Goal: Task Accomplishment & Management: Use online tool/utility

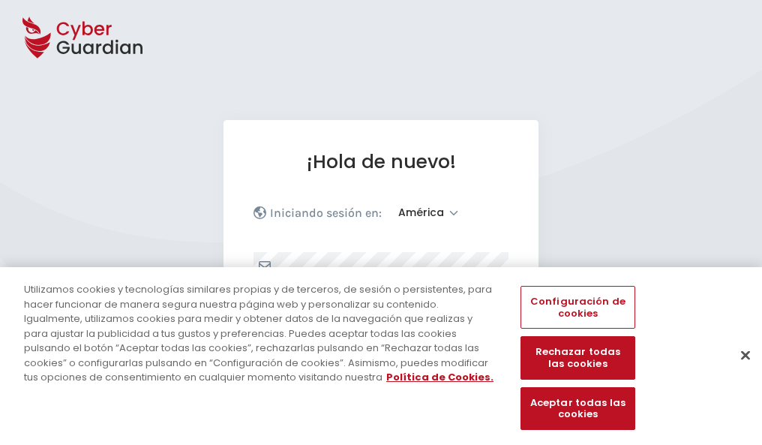
select select "América"
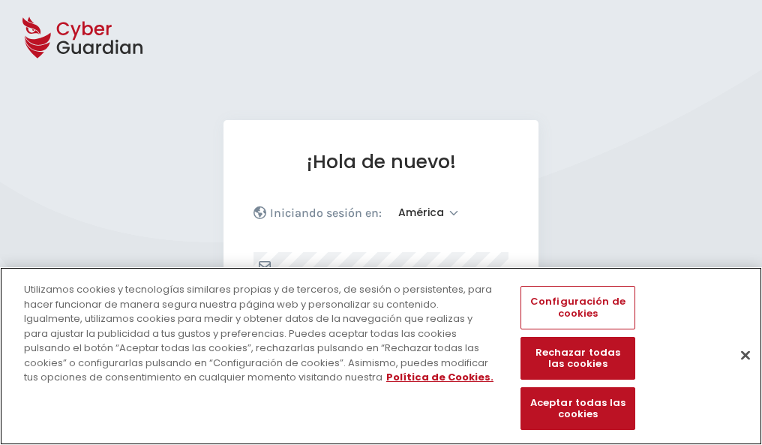
scroll to position [196, 0]
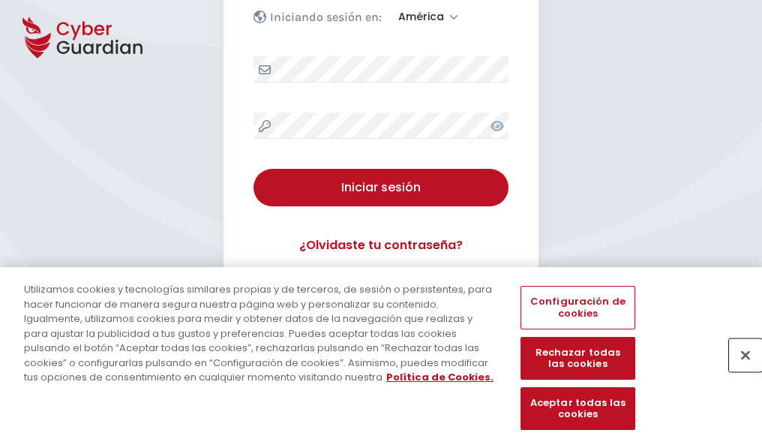
click at [738, 370] on button "Cerrar" at bounding box center [745, 354] width 33 height 33
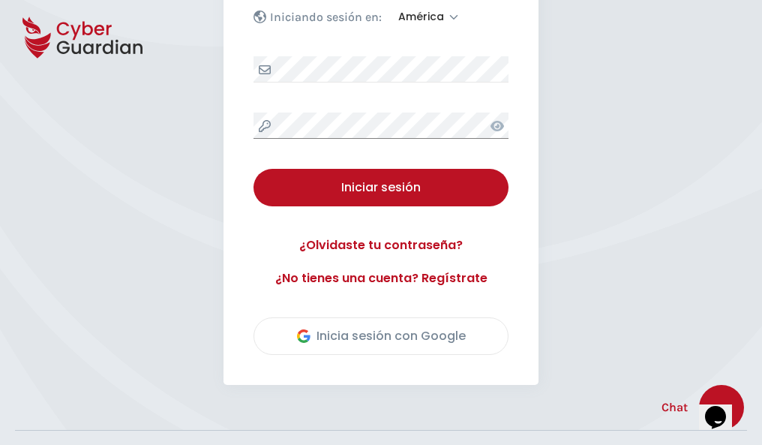
scroll to position [340, 0]
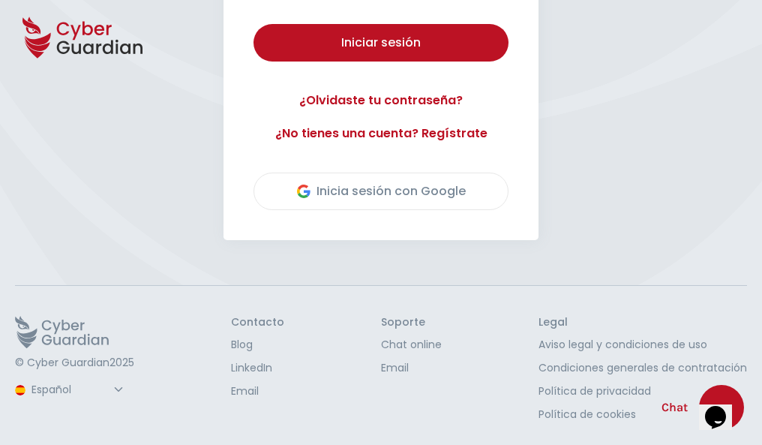
click at [253, 24] on button "Iniciar sesión" at bounding box center [380, 42] width 255 height 37
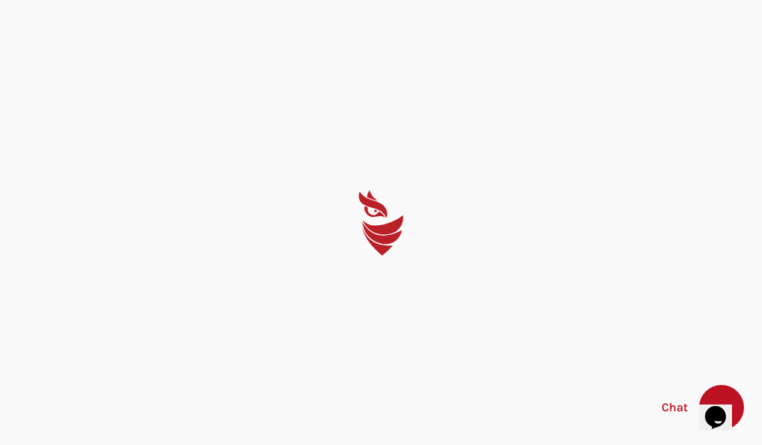
scroll to position [0, 0]
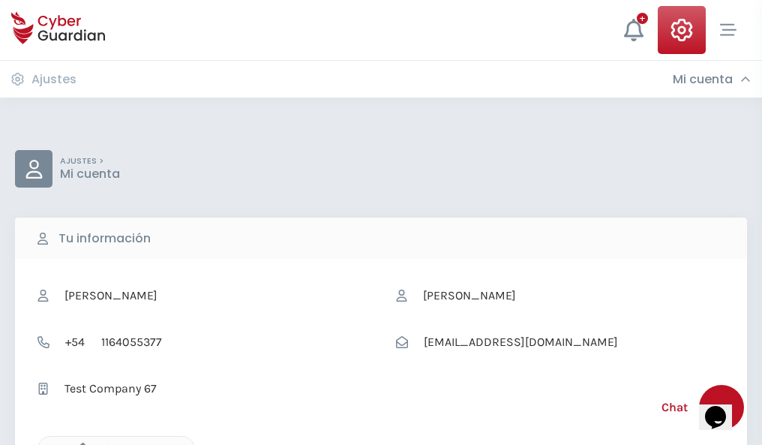
click at [79, 443] on icon "button" at bounding box center [79, 448] width 13 height 13
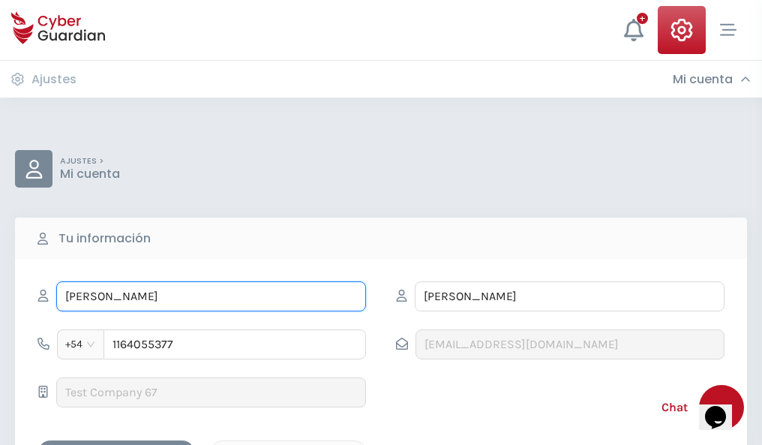
click at [211, 296] on input "ILEANA" at bounding box center [211, 296] width 310 height 30
type input "I"
type input "Rómulo"
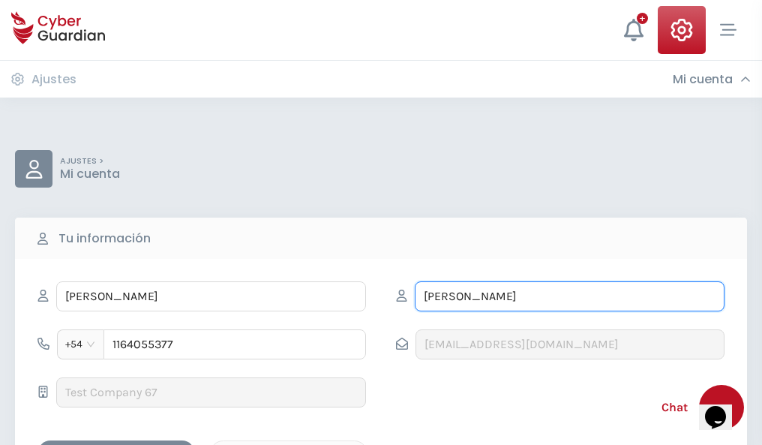
click at [569, 296] on input "CORREA" at bounding box center [570, 296] width 310 height 30
type input "C"
type input "Pujol"
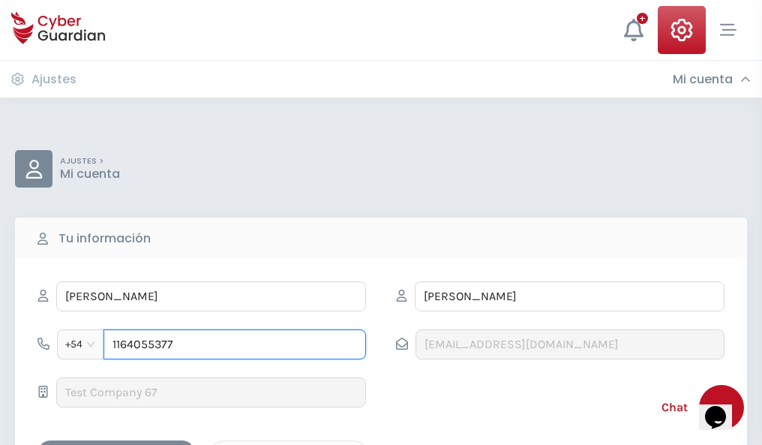
click at [235, 344] on input "1164055377" at bounding box center [234, 344] width 262 height 30
type input "1"
type input "4941448378"
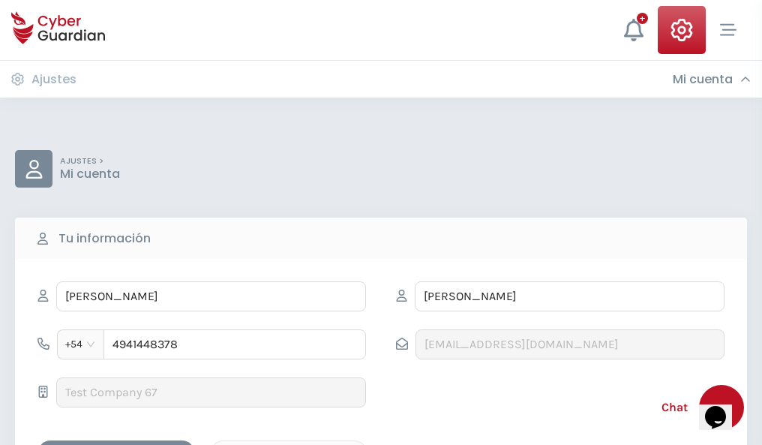
click at [289, 444] on div "Cancelar" at bounding box center [288, 453] width 133 height 19
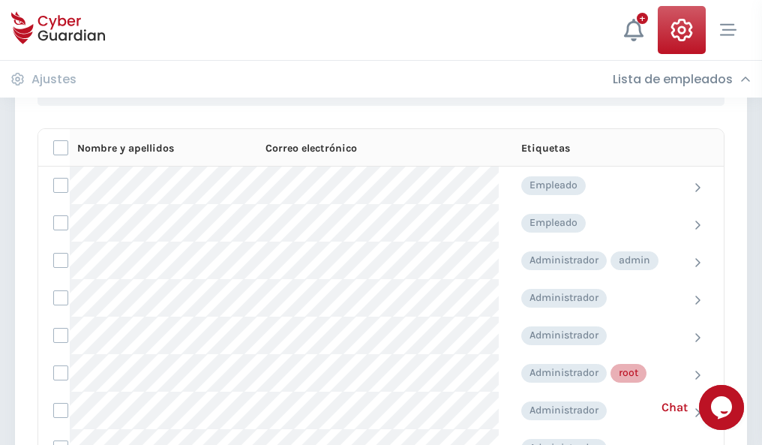
scroll to position [754, 0]
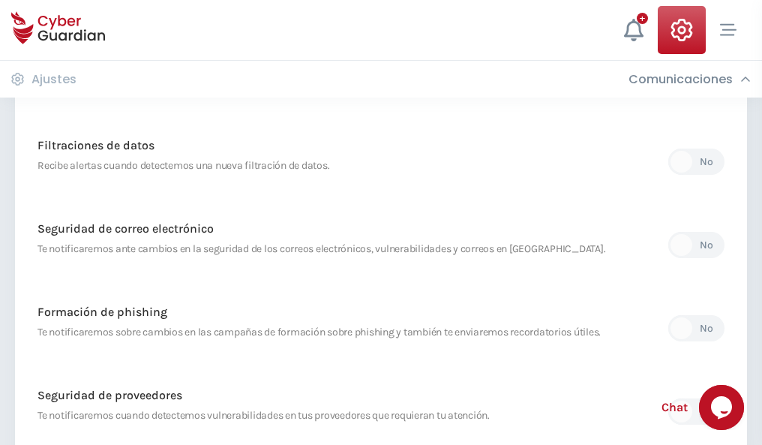
scroll to position [789, 0]
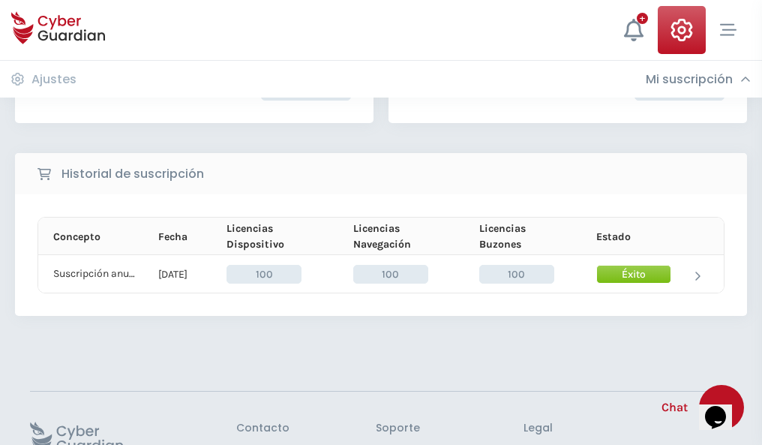
scroll to position [380, 0]
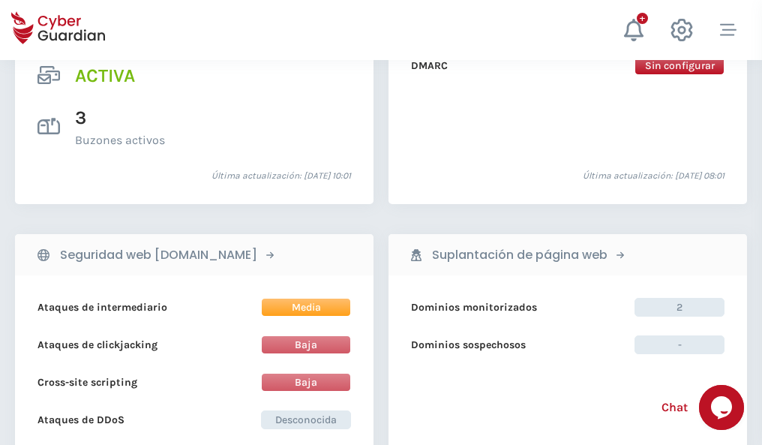
scroll to position [1523, 0]
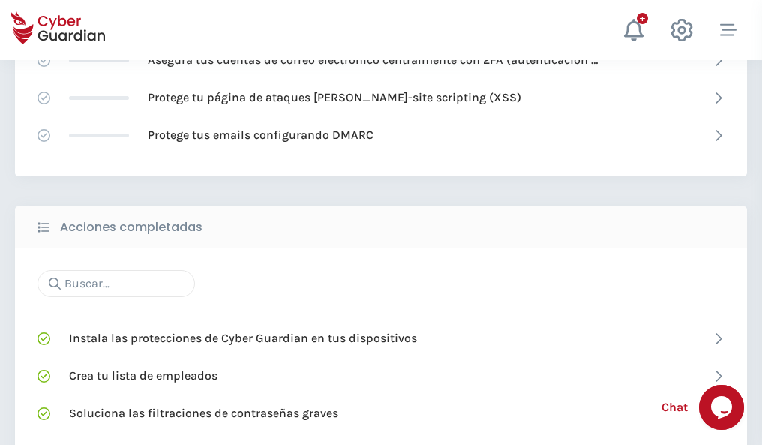
scroll to position [999, 0]
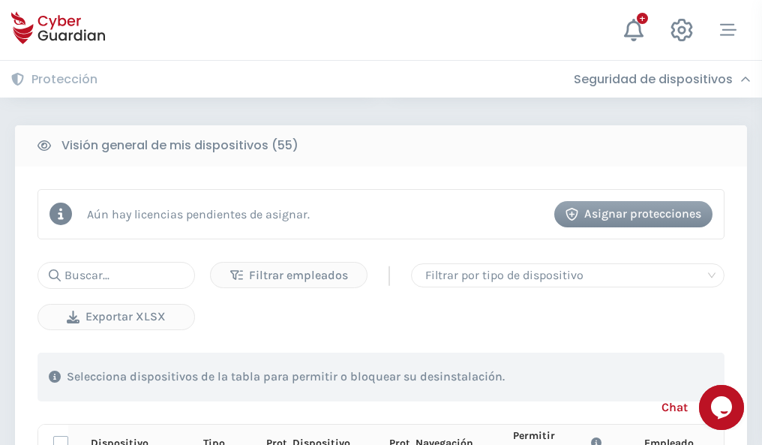
scroll to position [1325, 0]
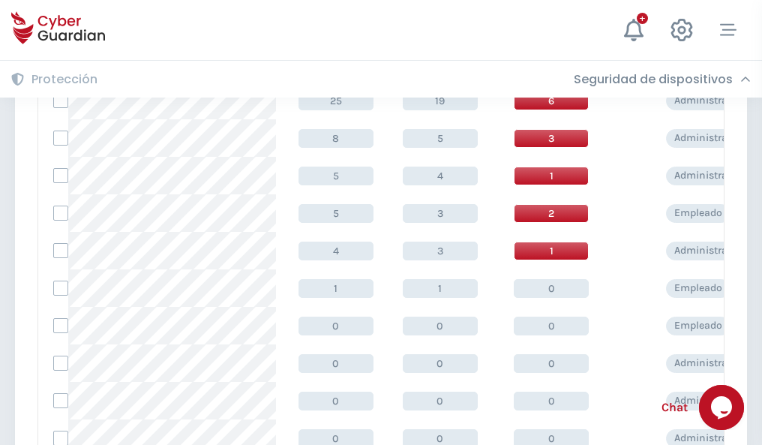
scroll to position [756, 0]
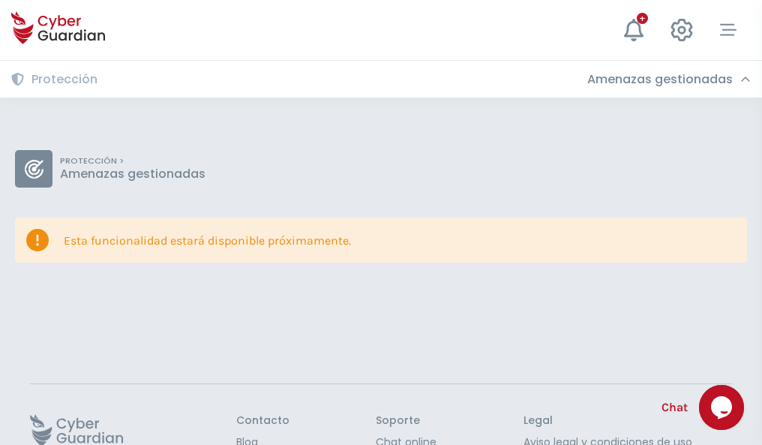
scroll to position [97, 0]
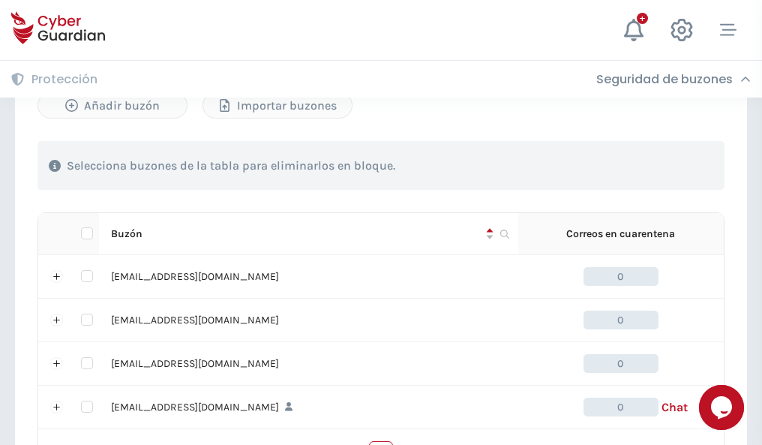
scroll to position [738, 0]
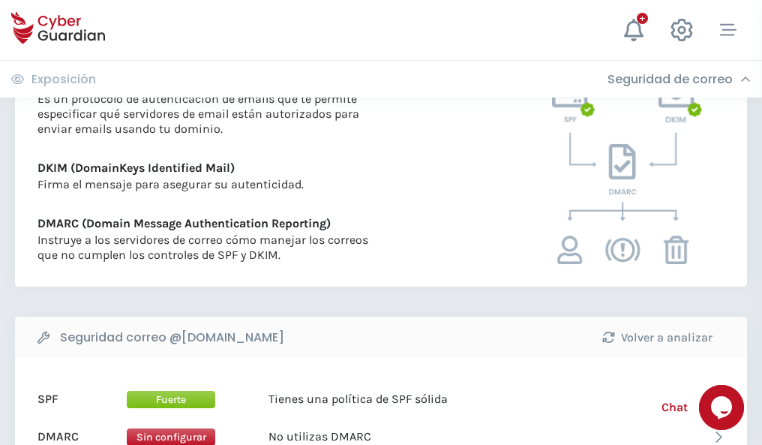
scroll to position [809, 0]
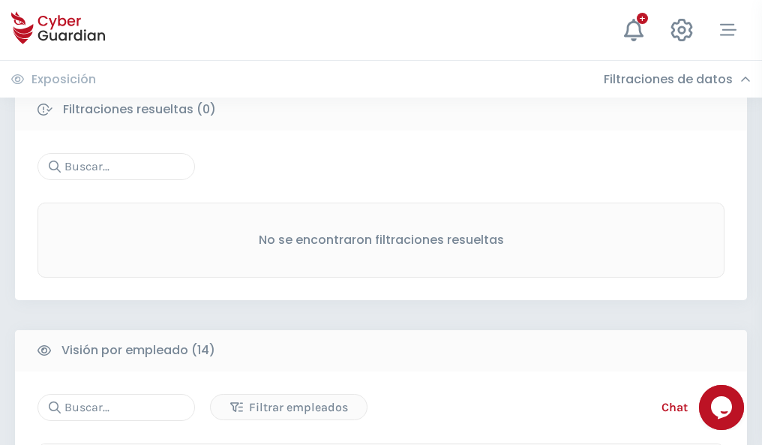
scroll to position [1354, 0]
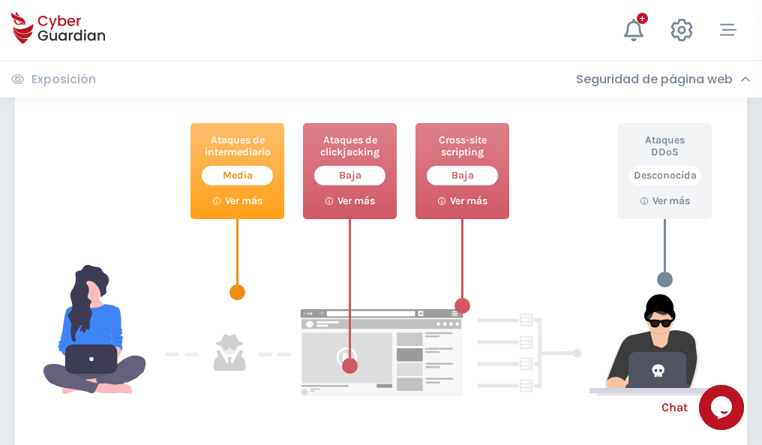
scroll to position [816, 0]
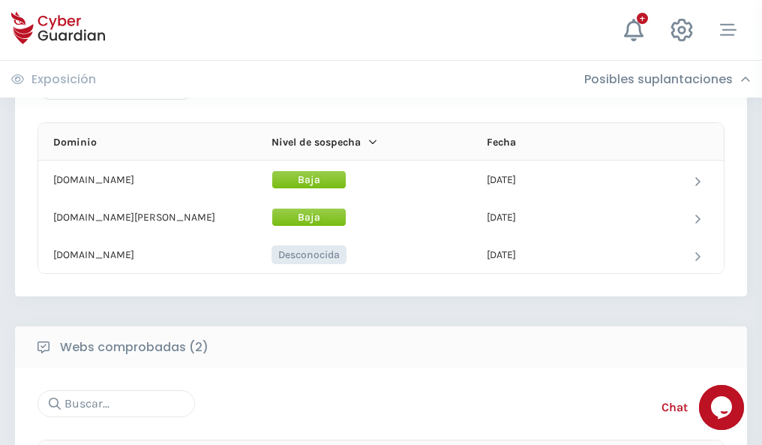
scroll to position [900, 0]
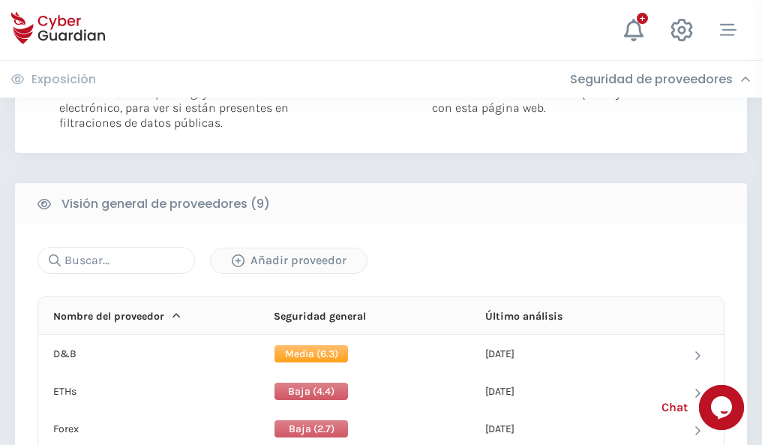
scroll to position [1079, 0]
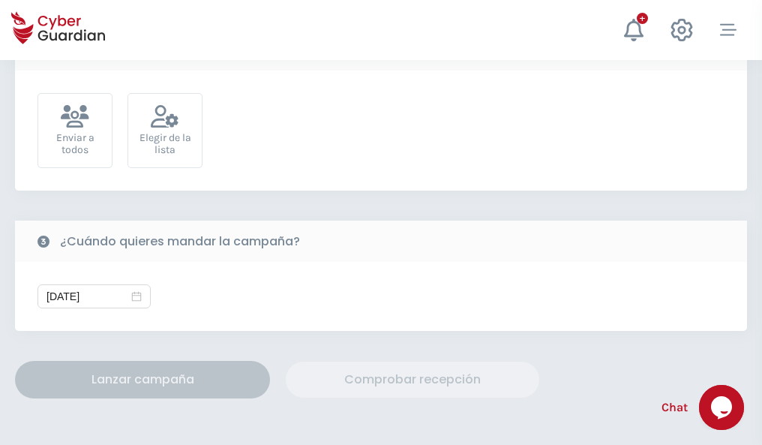
scroll to position [549, 0]
